Goal: Navigation & Orientation: Understand site structure

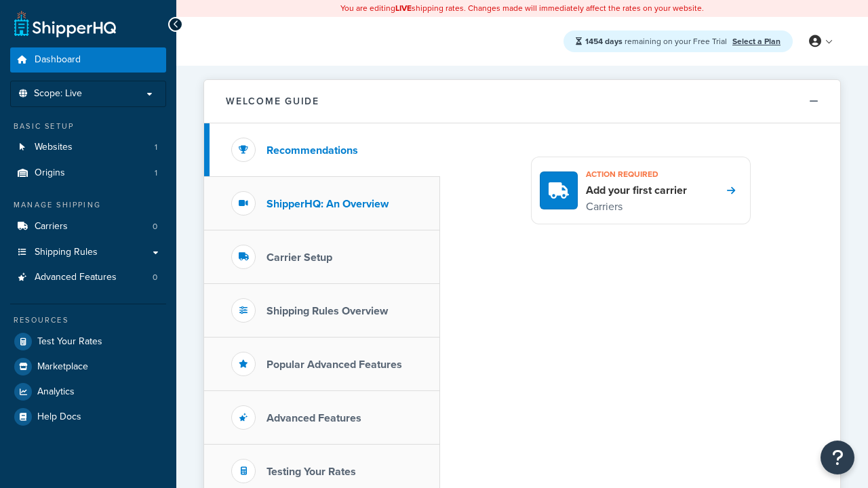
click at [328, 203] on h3 "ShipperHQ: An Overview" at bounding box center [327, 204] width 122 height 12
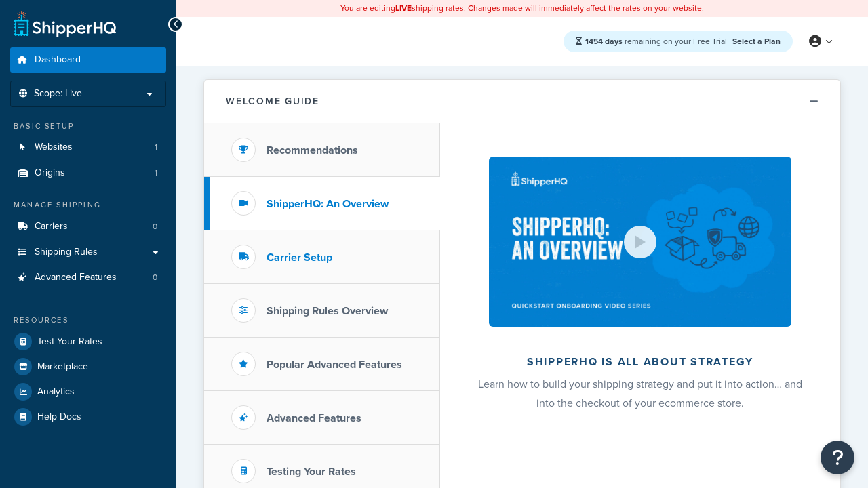
click at [299, 257] on h3 "Carrier Setup" at bounding box center [299, 258] width 66 height 12
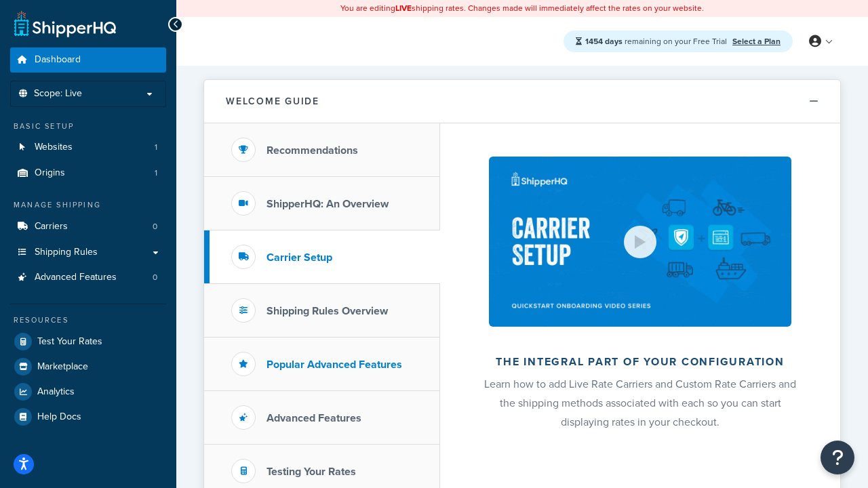
click at [327, 311] on h3 "Shipping Rules Overview" at bounding box center [326, 311] width 121 height 12
click at [334, 364] on h3 "Popular Advanced Features" at bounding box center [334, 365] width 136 height 12
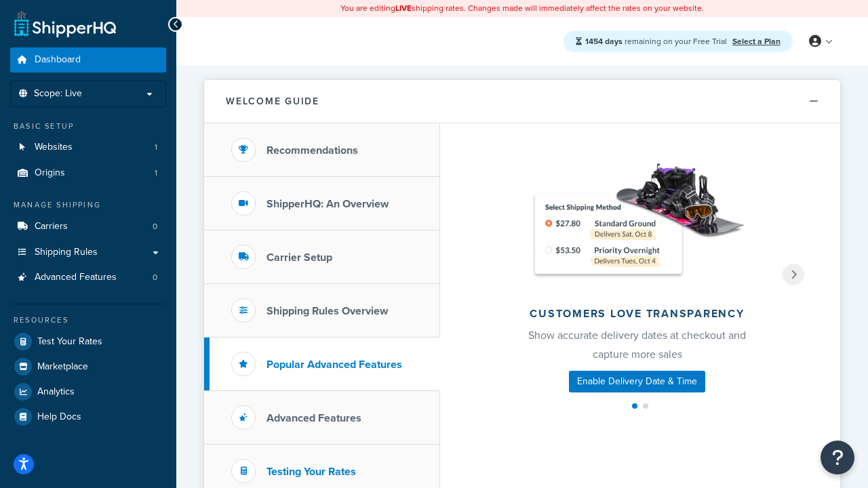
click at [311, 471] on h3 "Testing Your Rates" at bounding box center [311, 472] width 90 height 12
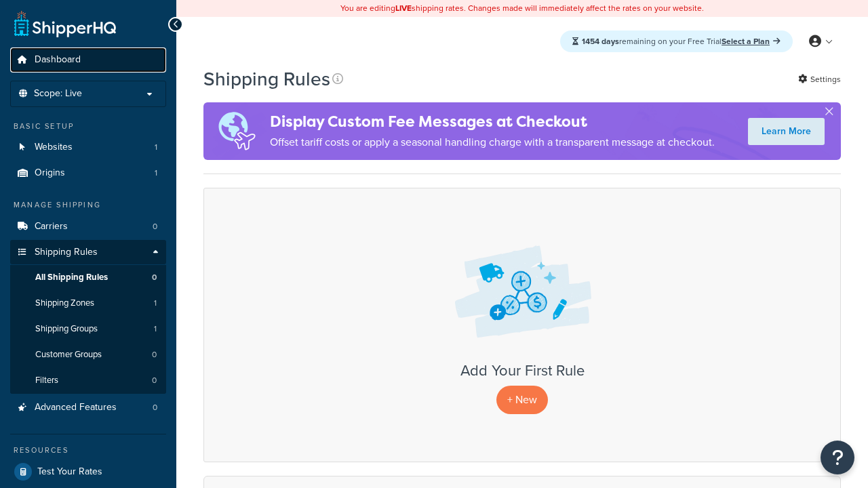
click at [58, 60] on span "Dashboard" at bounding box center [58, 60] width 46 height 12
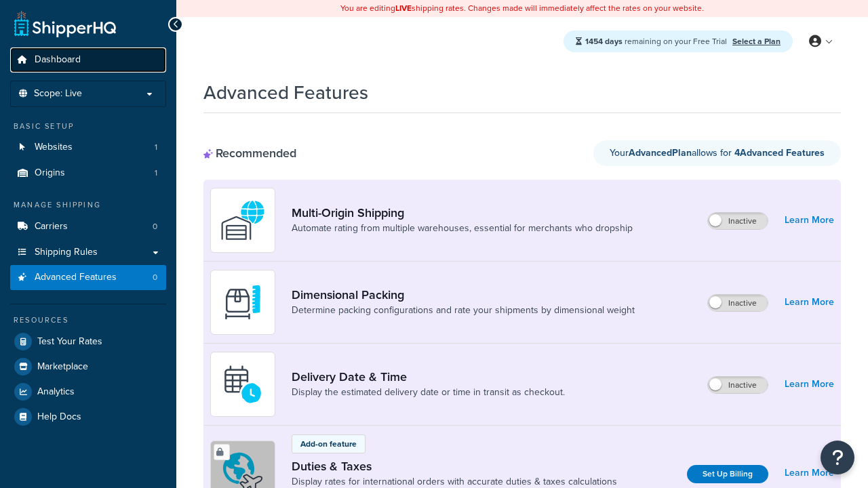
click at [58, 60] on span "Dashboard" at bounding box center [58, 60] width 46 height 12
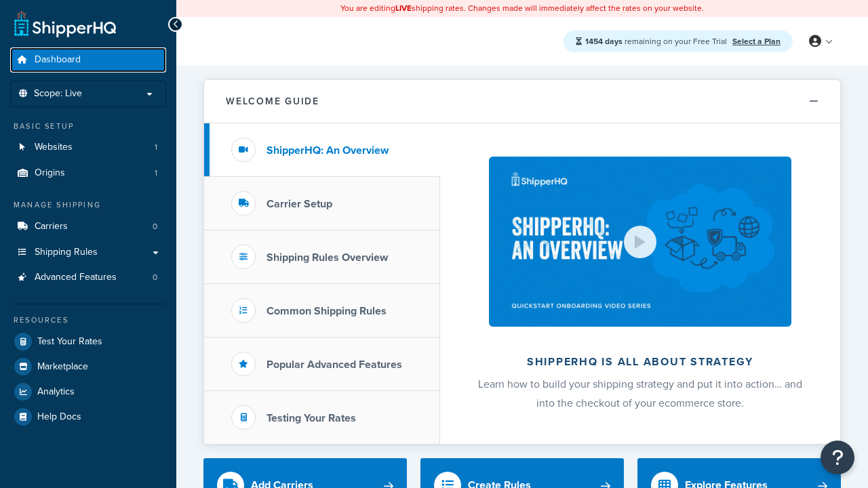
click at [58, 60] on span "Dashboard" at bounding box center [58, 60] width 46 height 12
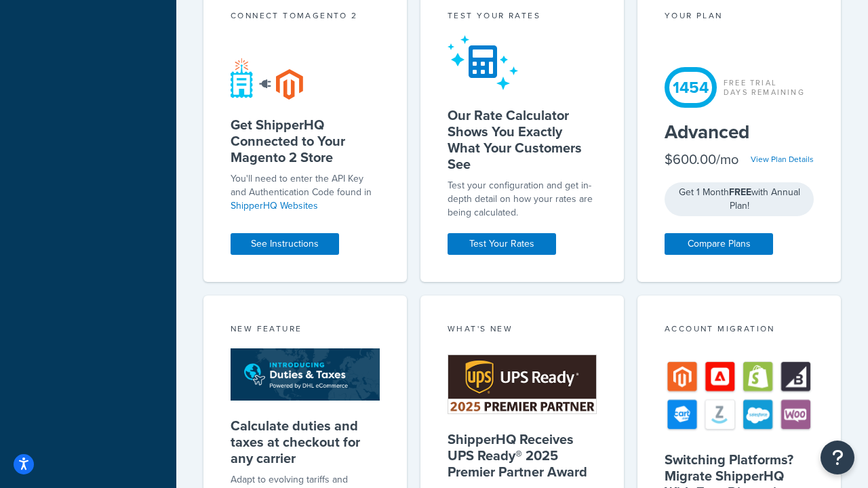
click at [522, 25] on div "Test your rates" at bounding box center [522, 17] width 149 height 16
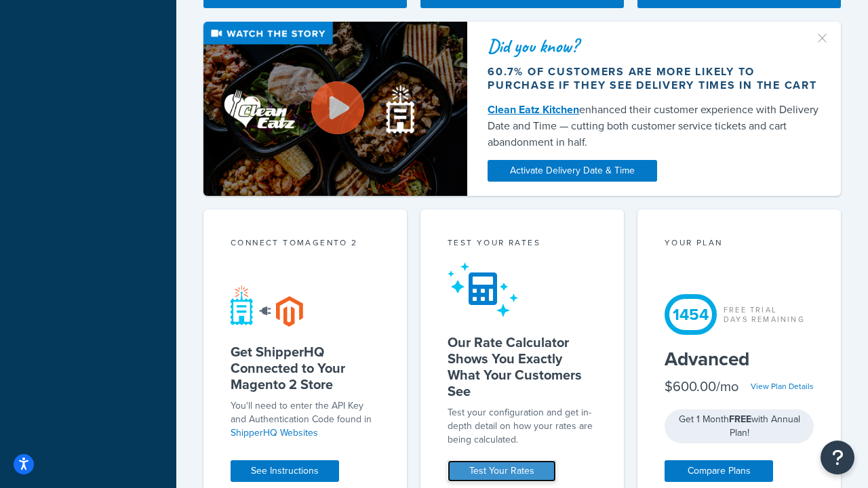
click at [502, 471] on link "Test Your Rates" at bounding box center [502, 471] width 108 height 22
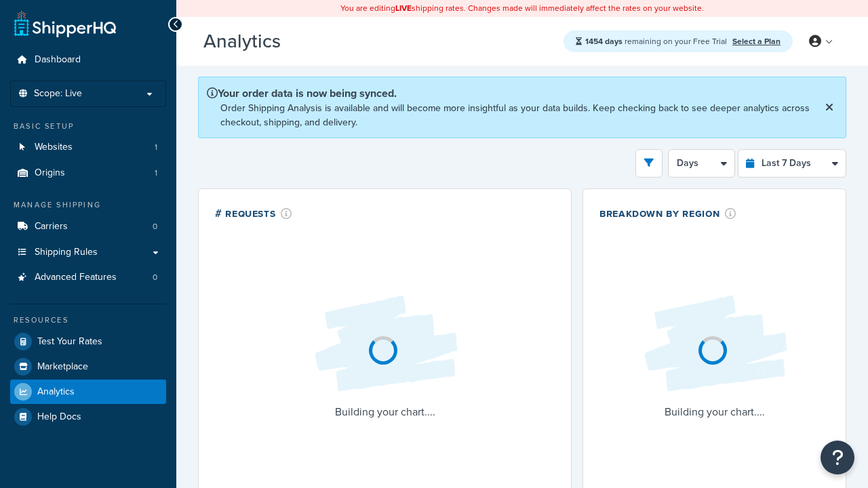
select select "last_7_days"
